Goal: Obtain resource: Download file/media

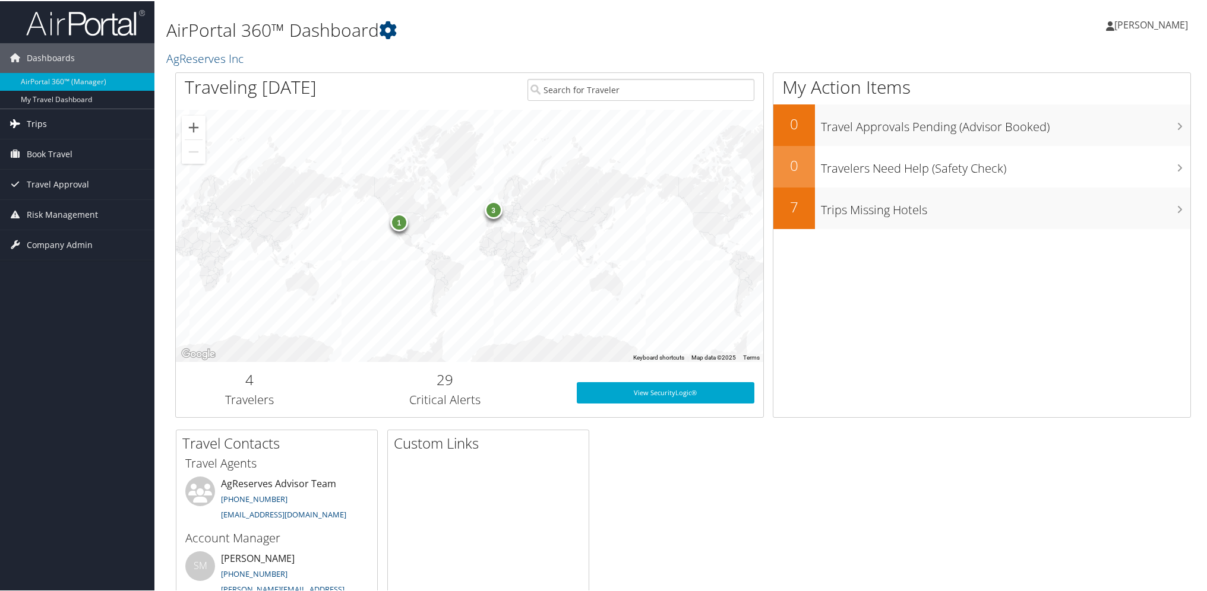
click at [42, 126] on span "Trips" at bounding box center [37, 123] width 20 height 30
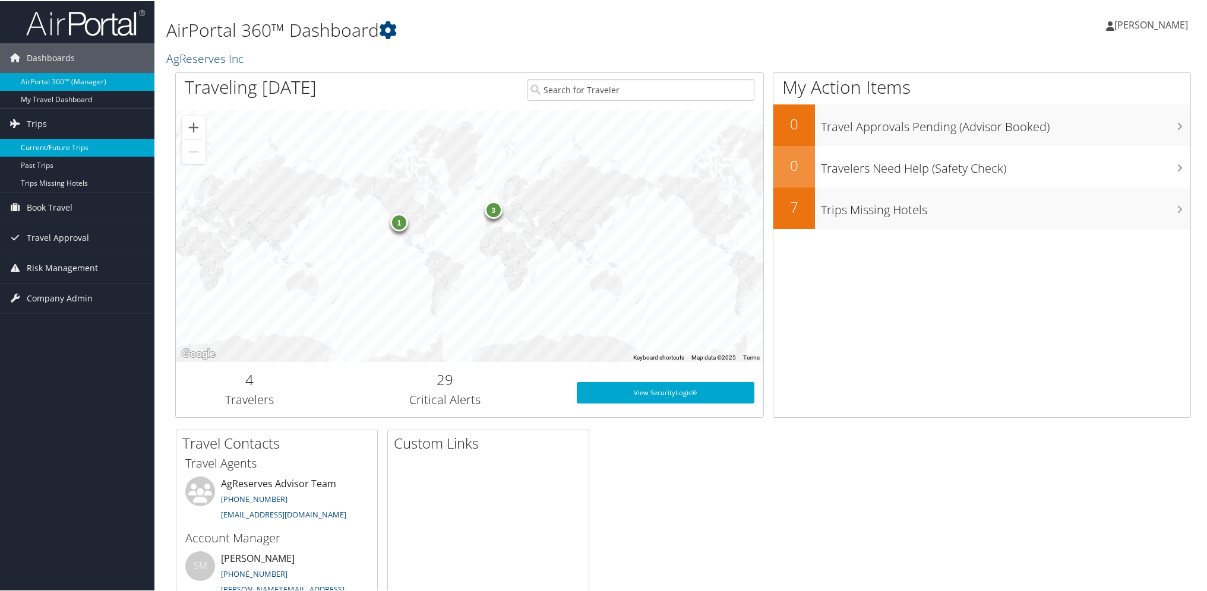
click at [69, 145] on link "Current/Future Trips" at bounding box center [77, 147] width 154 height 18
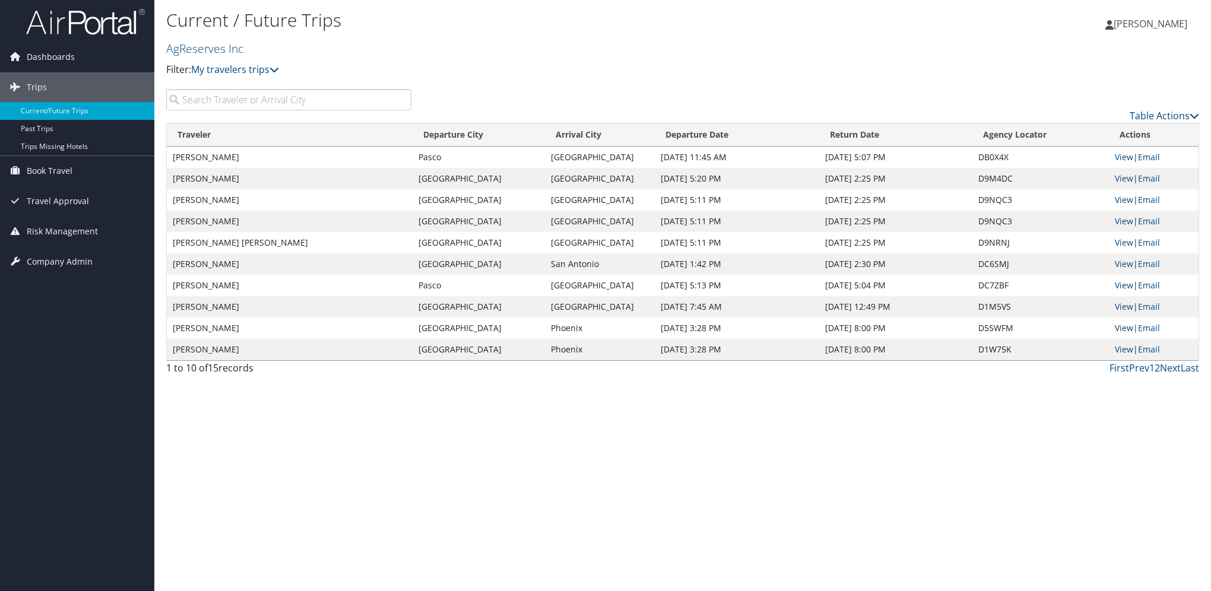
click at [1119, 324] on link "View" at bounding box center [1124, 327] width 18 height 11
click at [1127, 260] on link "View" at bounding box center [1124, 263] width 18 height 11
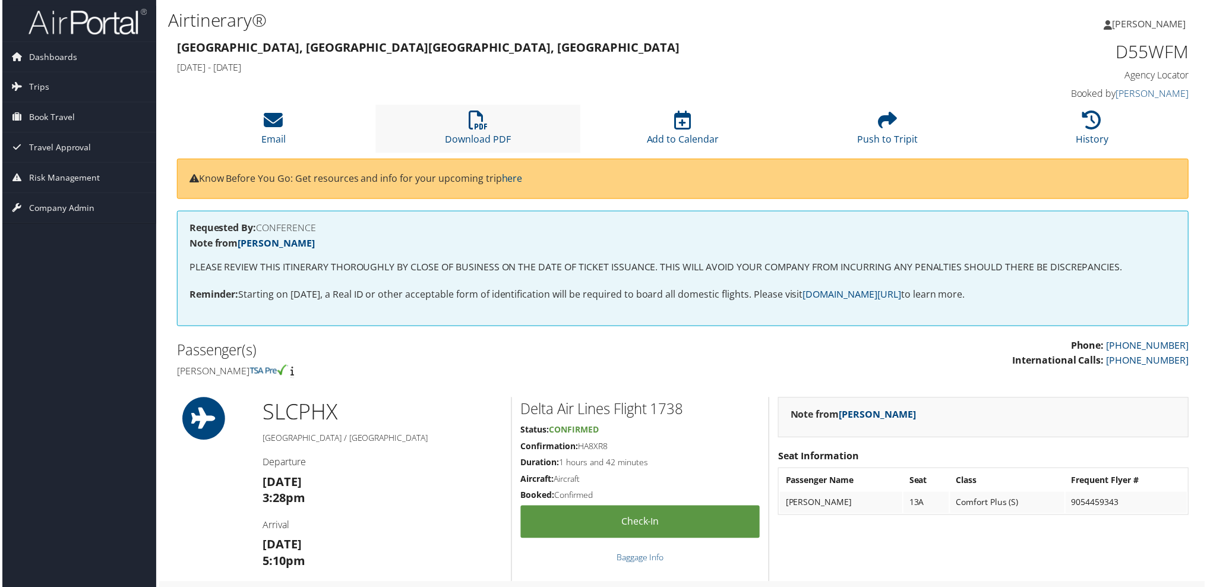
click at [464, 125] on li "Download PDF" at bounding box center [477, 129] width 205 height 48
